Goal: Task Accomplishment & Management: Use online tool/utility

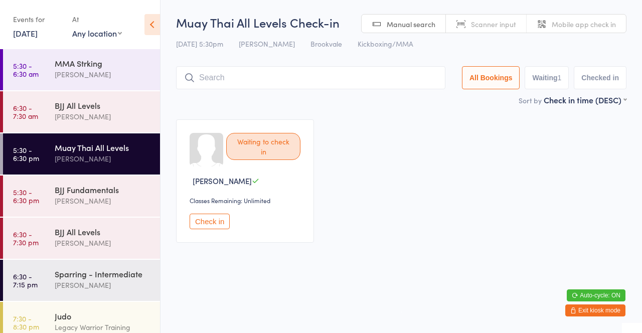
click at [237, 81] on input "search" at bounding box center [311, 77] width 270 height 23
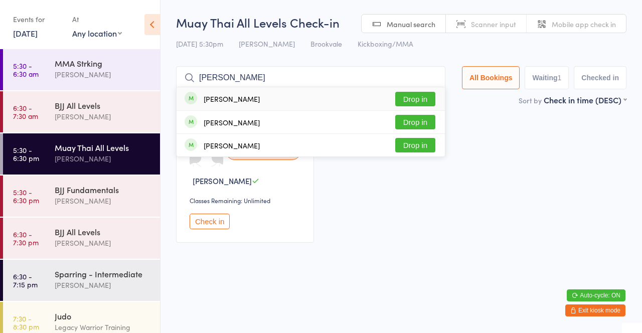
type input "[PERSON_NAME]"
click at [420, 101] on button "Drop in" at bounding box center [415, 99] width 40 height 15
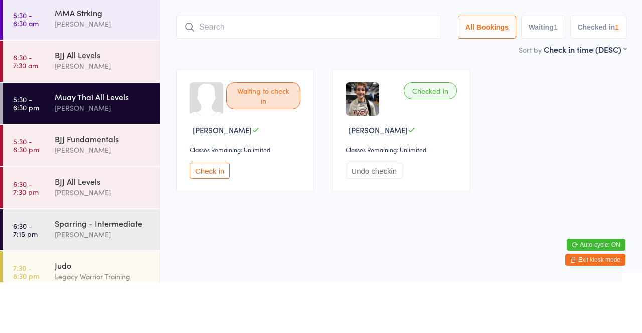
scroll to position [21, 0]
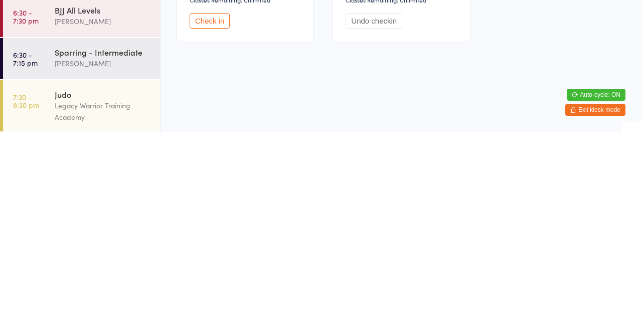
click at [37, 265] on time "6:30 - 7:15 pm" at bounding box center [25, 259] width 25 height 16
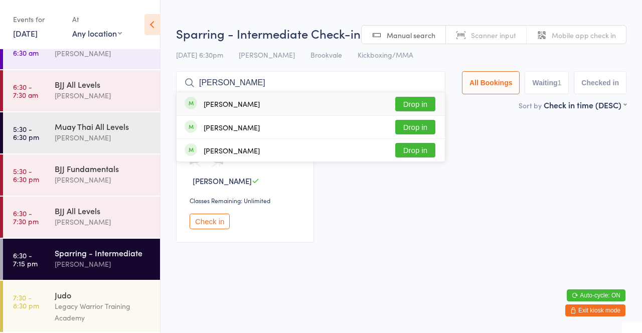
type input "[PERSON_NAME]"
click at [425, 103] on button "Drop in" at bounding box center [415, 104] width 40 height 15
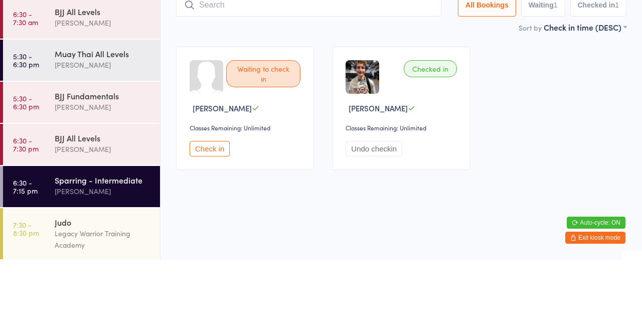
click at [115, 133] on div "[PERSON_NAME]" at bounding box center [103, 138] width 97 height 12
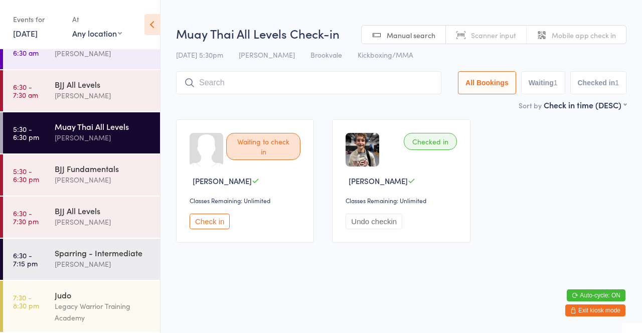
type input "Mich"
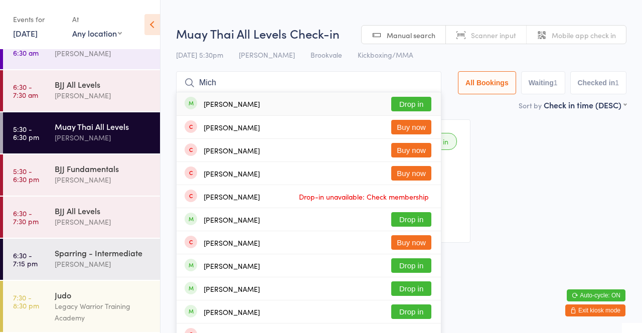
click at [414, 104] on button "Drop in" at bounding box center [411, 104] width 40 height 15
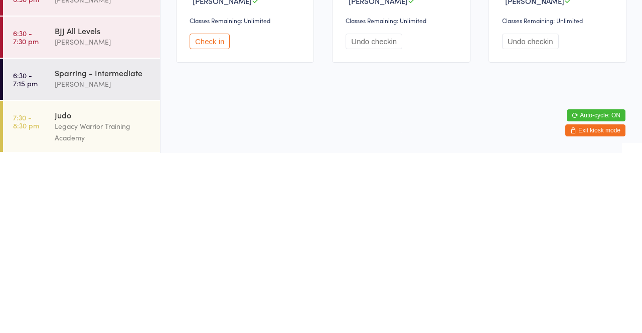
click at [110, 261] on div "[PERSON_NAME]" at bounding box center [103, 264] width 97 height 12
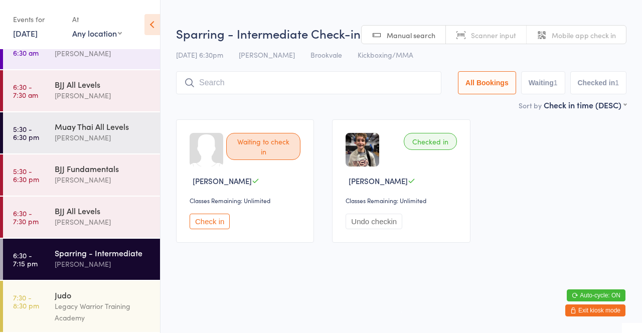
type input "Mich"
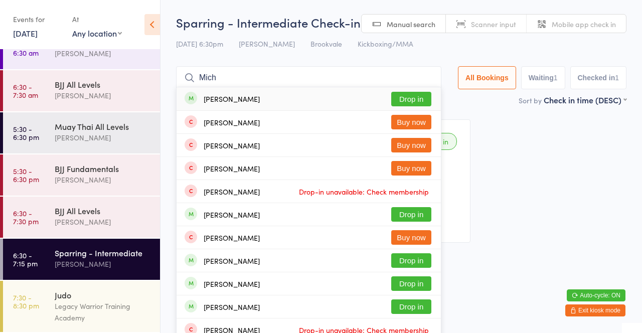
click at [408, 97] on button "Drop in" at bounding box center [411, 99] width 40 height 15
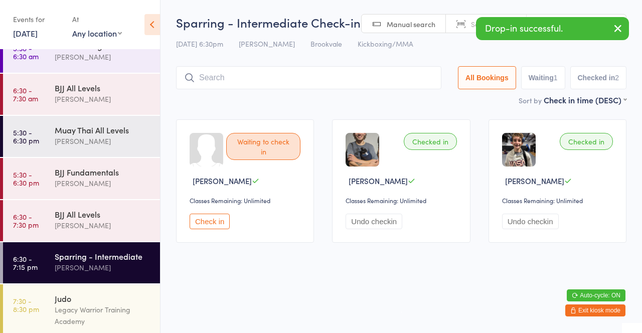
scroll to position [21, 0]
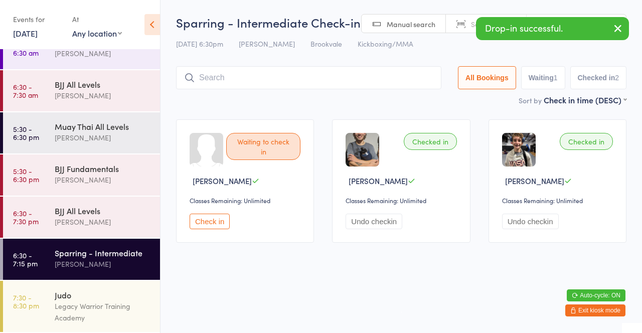
click at [119, 128] on div "Muay Thai All Levels" at bounding box center [103, 126] width 97 height 11
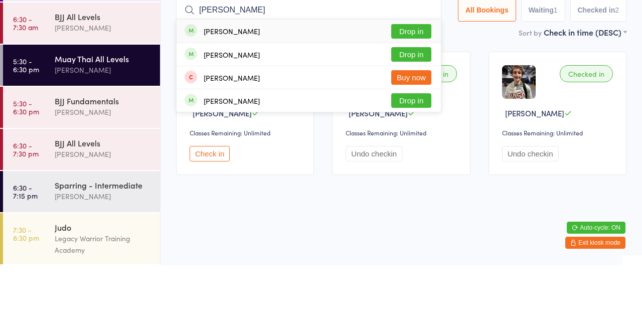
type input "[PERSON_NAME]"
click at [414, 100] on button "Drop in" at bounding box center [411, 99] width 40 height 15
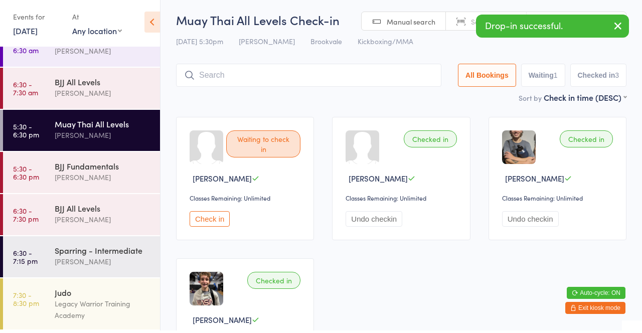
click at [608, 27] on span "Mobile app check in" at bounding box center [584, 24] width 64 height 10
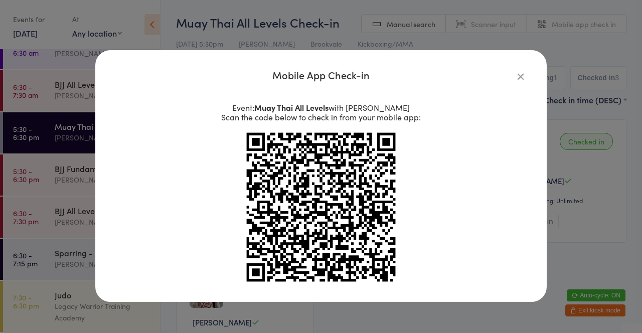
click at [523, 79] on icon "button" at bounding box center [520, 76] width 11 height 11
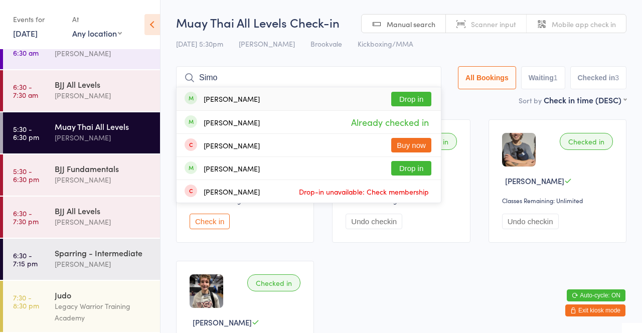
type input "Sim"
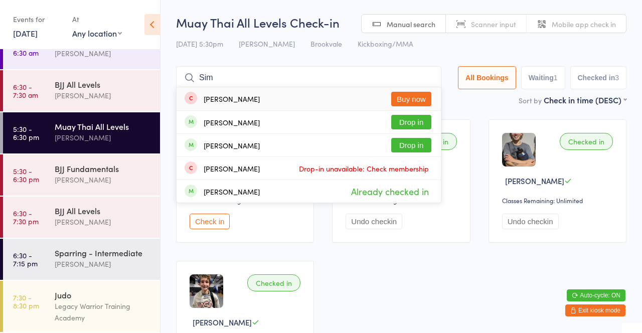
click at [421, 74] on input "Sim" at bounding box center [308, 77] width 265 height 23
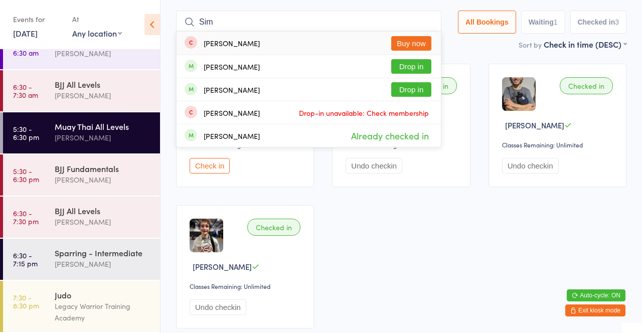
scroll to position [66, 0]
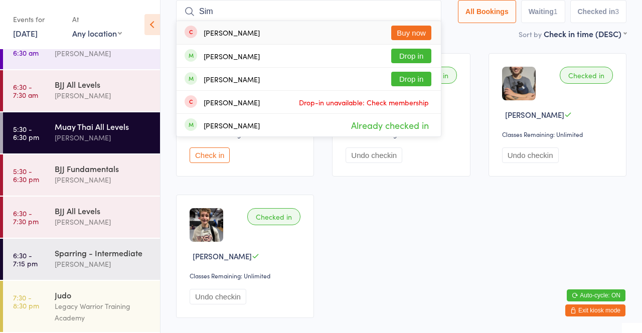
click at [430, 10] on input "Sim" at bounding box center [308, 11] width 265 height 23
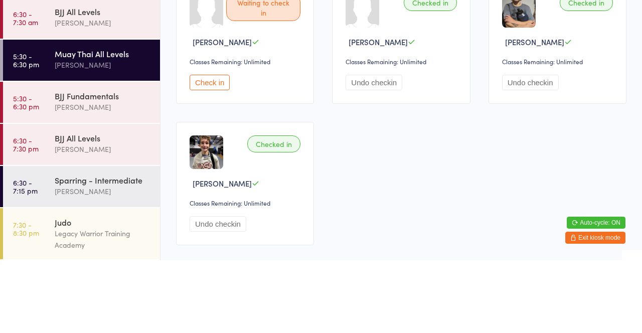
click at [113, 131] on div "Muay Thai All Levels" at bounding box center [103, 126] width 97 height 11
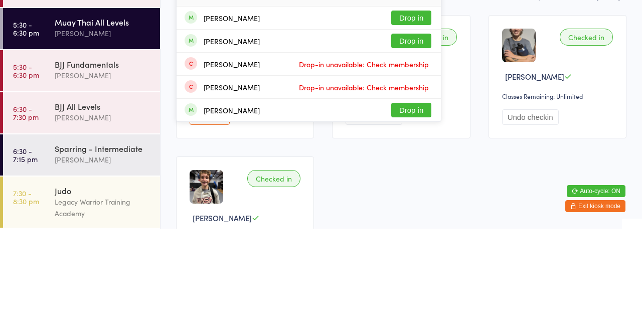
type input "Anth"
click at [414, 150] on button "Drop in" at bounding box center [411, 145] width 40 height 15
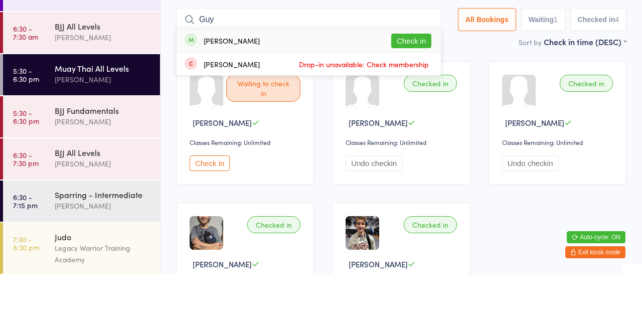
type input "Guy"
click at [218, 186] on div "Waiting to check in [PERSON_NAME] Classes Remaining: Unlimited Check in" at bounding box center [245, 180] width 138 height 123
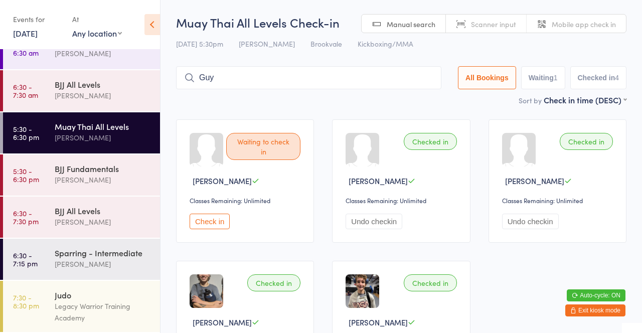
click at [214, 225] on button "Check in" at bounding box center [210, 222] width 40 height 16
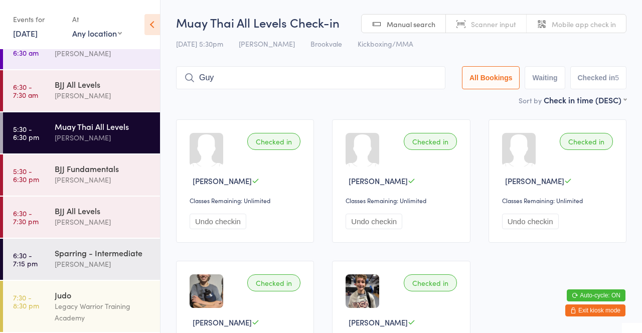
click at [115, 173] on div "BJJ Fundamentals" at bounding box center [103, 168] width 97 height 11
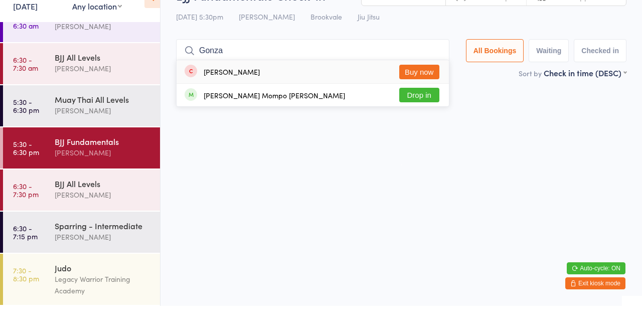
type input "Gonza"
click at [276, 121] on div "[PERSON_NAME] Mompo [PERSON_NAME]" at bounding box center [275, 122] width 142 height 8
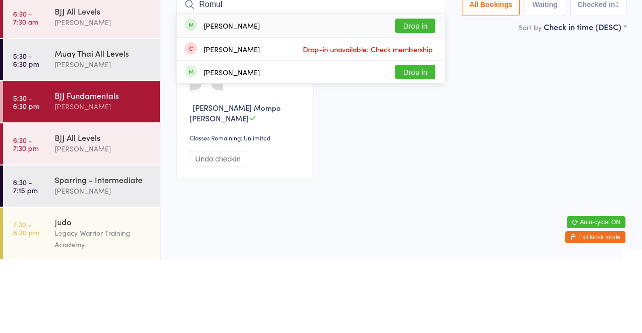
type input "Romul"
click at [422, 99] on button "Drop in" at bounding box center [415, 99] width 40 height 15
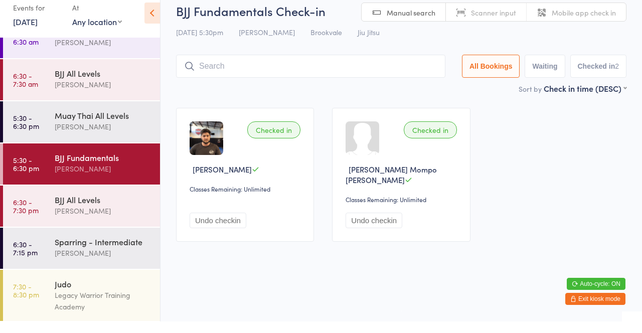
scroll to position [21, 0]
click at [70, 129] on div "Muay Thai All Levels" at bounding box center [103, 126] width 97 height 11
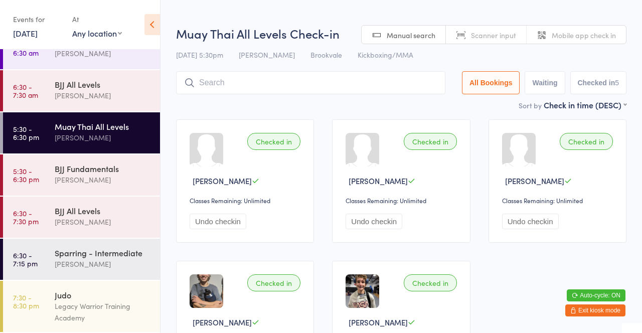
click at [210, 71] on input "search" at bounding box center [311, 82] width 270 height 23
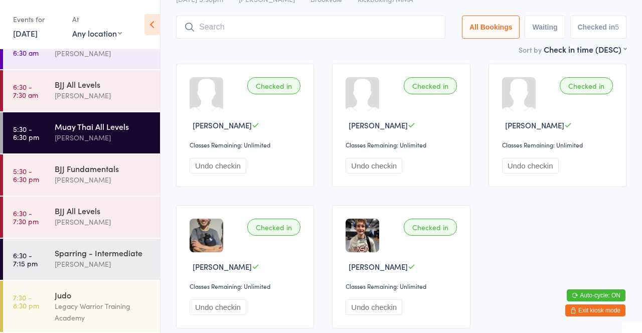
scroll to position [71, 0]
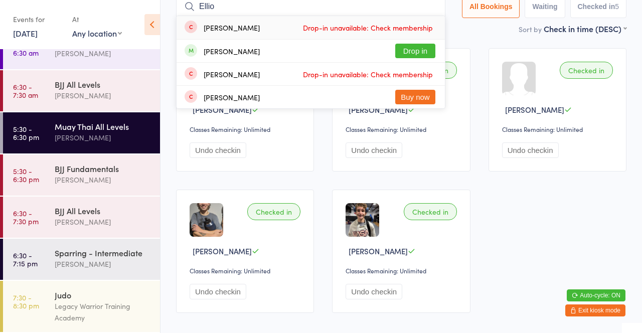
type input "Ellio"
click at [262, 54] on div "[PERSON_NAME] Drop in" at bounding box center [311, 51] width 269 height 23
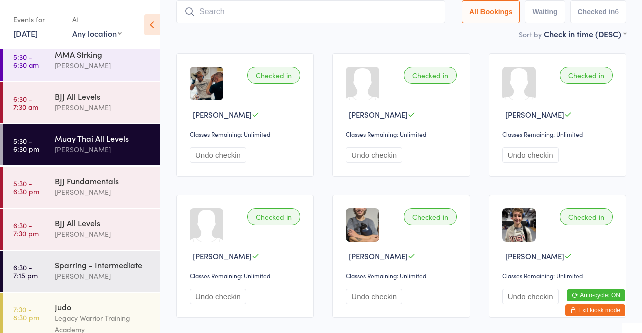
scroll to position [21, 0]
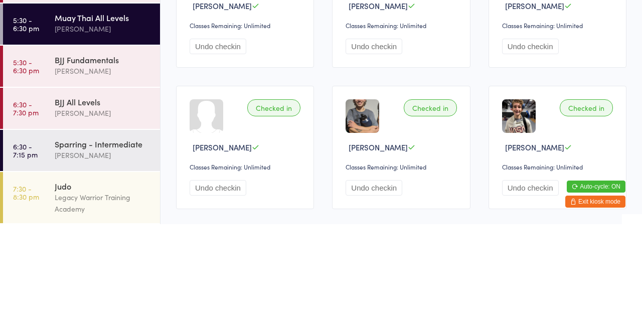
click at [95, 179] on div "[PERSON_NAME]" at bounding box center [103, 180] width 97 height 12
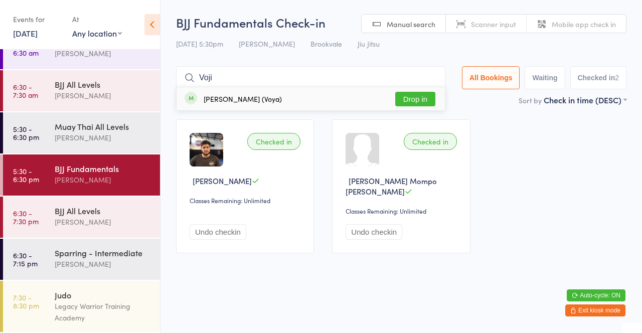
type input "Voji"
click at [422, 103] on button "Drop in" at bounding box center [415, 99] width 40 height 15
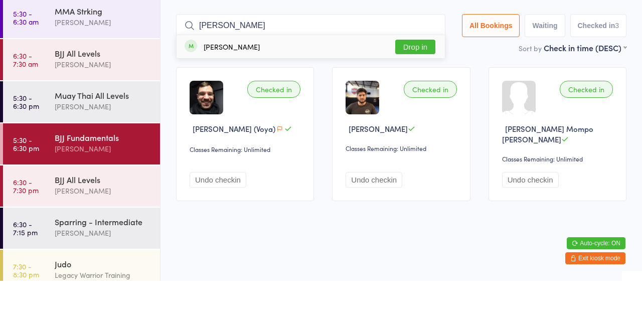
type input "[PERSON_NAME]"
click at [408, 101] on button "Drop in" at bounding box center [415, 99] width 40 height 15
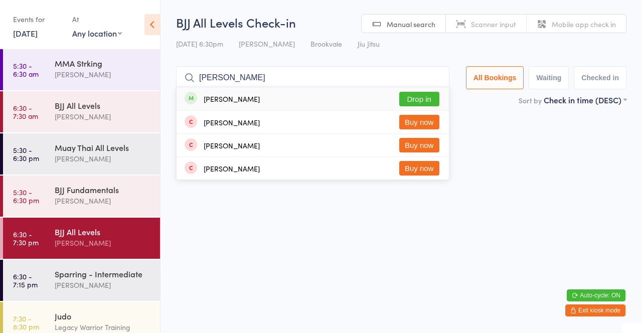
type input "[PERSON_NAME]"
click at [417, 101] on button "Drop in" at bounding box center [419, 99] width 40 height 15
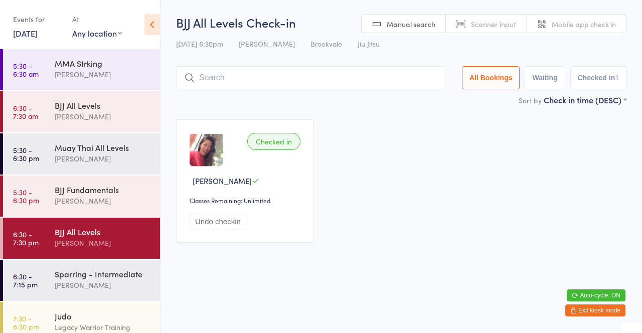
scroll to position [21, 0]
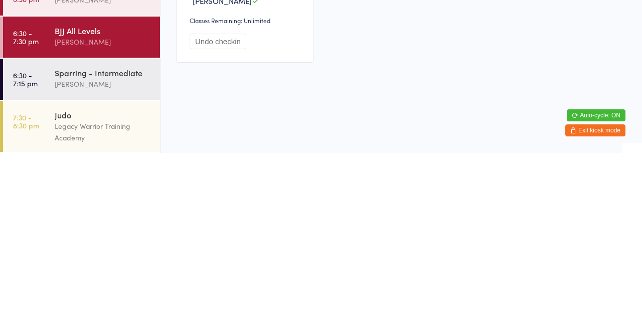
click at [55, 267] on div "[PERSON_NAME]" at bounding box center [103, 264] width 97 height 12
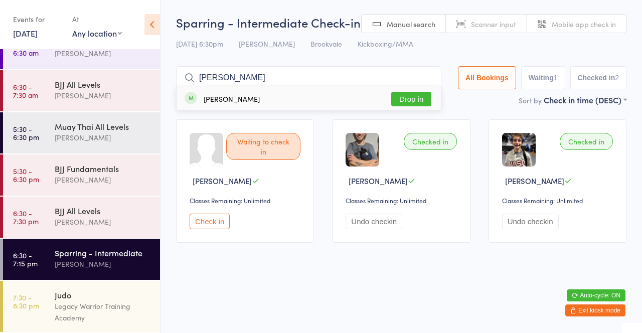
type input "[PERSON_NAME]"
click at [412, 97] on button "Drop in" at bounding box center [411, 99] width 40 height 15
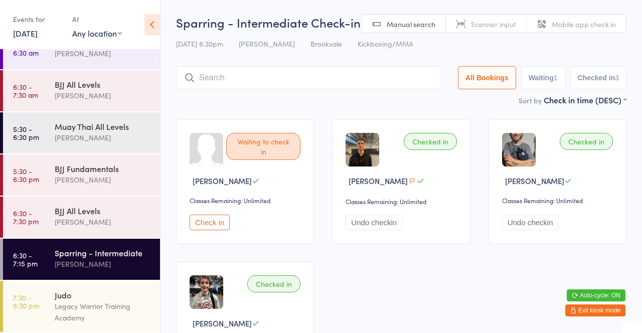
click at [111, 97] on div "[PERSON_NAME]" at bounding box center [103, 96] width 97 height 12
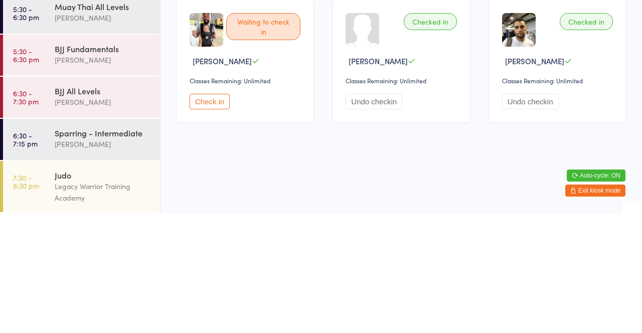
click at [112, 220] on div "[PERSON_NAME]" at bounding box center [103, 222] width 97 height 12
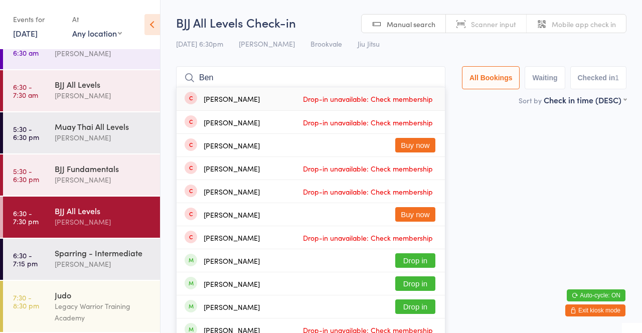
click at [384, 72] on input "Ben" at bounding box center [311, 77] width 270 height 23
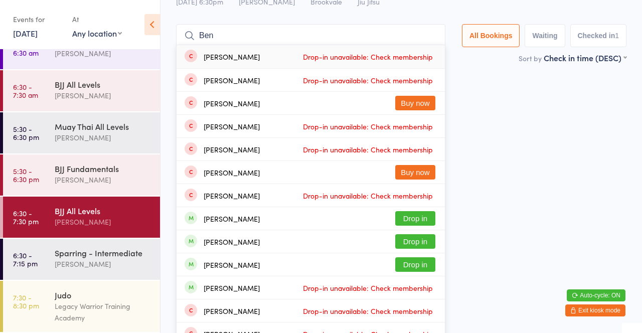
scroll to position [66, 0]
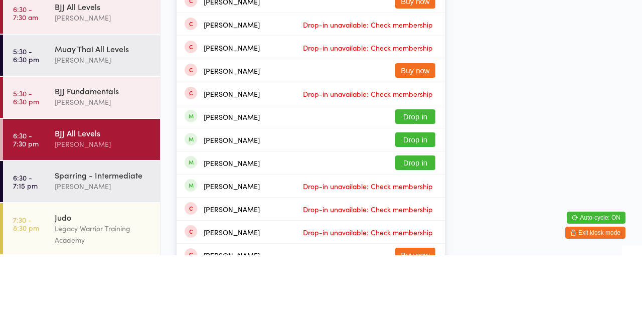
type input "Ben"
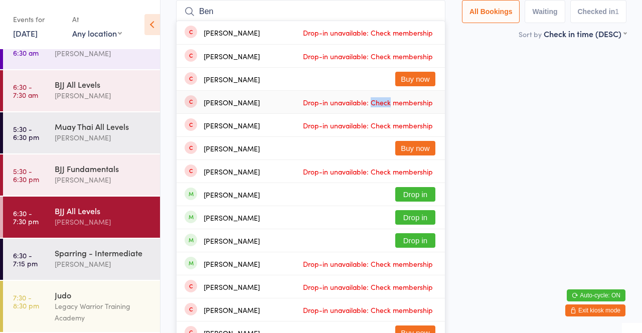
click at [421, 198] on button "Drop in" at bounding box center [415, 194] width 40 height 15
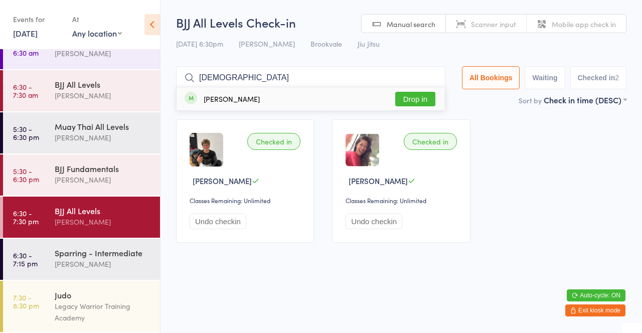
click at [407, 87] on ul "[PERSON_NAME] Drop in" at bounding box center [311, 99] width 270 height 24
click at [233, 75] on input "[DEMOGRAPHIC_DATA]" at bounding box center [311, 77] width 270 height 23
type input "Wisni"
click at [422, 103] on button "Drop in" at bounding box center [415, 99] width 40 height 15
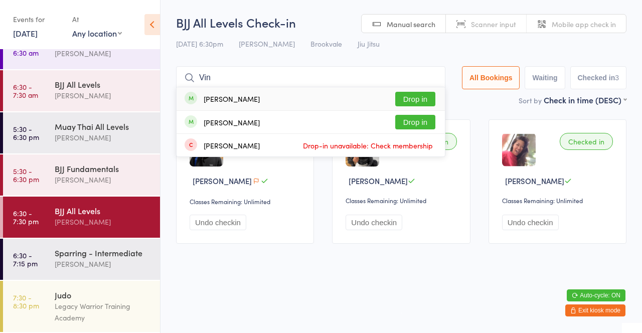
type input "Vin"
click at [415, 127] on button "Drop in" at bounding box center [415, 122] width 40 height 15
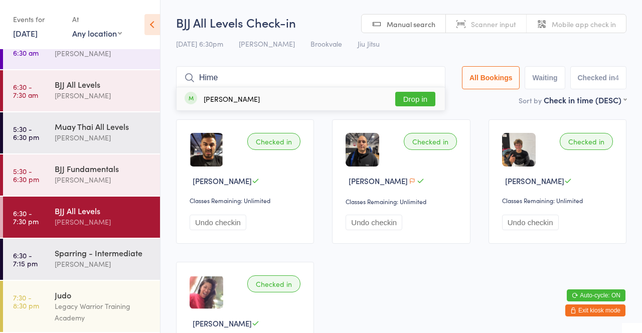
type input "Hime"
click at [421, 99] on button "Drop in" at bounding box center [415, 99] width 40 height 15
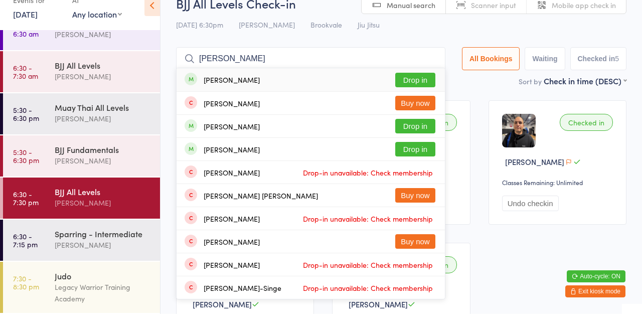
type input "[PERSON_NAME]"
click at [424, 100] on button "Drop in" at bounding box center [415, 99] width 40 height 15
